Goal: Use online tool/utility: Use online tool/utility

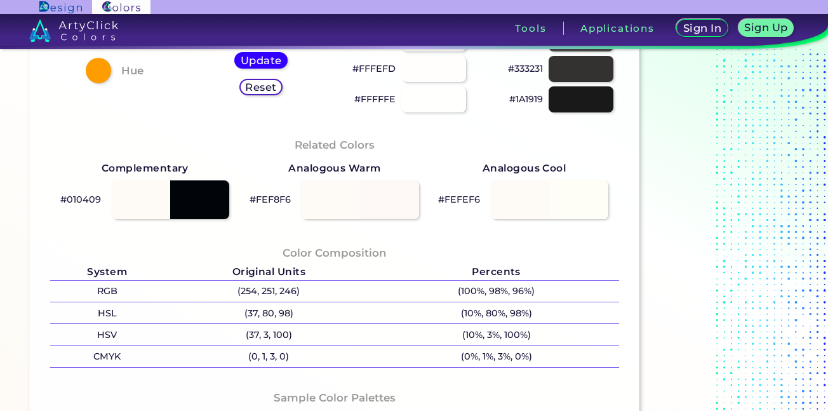
scroll to position [63, 0]
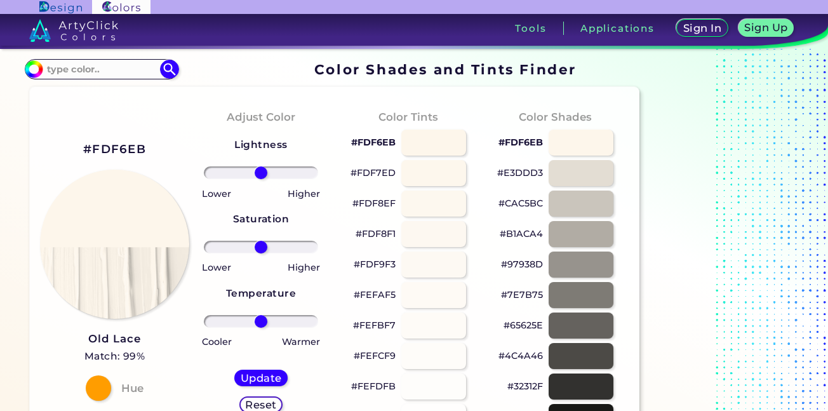
scroll to position [254, 0]
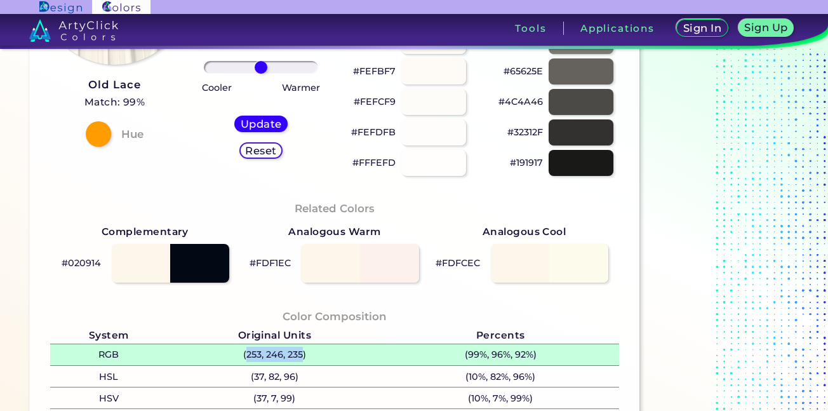
drag, startPoint x: 302, startPoint y: 357, endPoint x: 246, endPoint y: 355, distance: 55.3
click at [246, 355] on p "(253, 246, 235)" at bounding box center [274, 354] width 215 height 21
copy p "253, 246, 235"
